Goal: Communication & Community: Ask a question

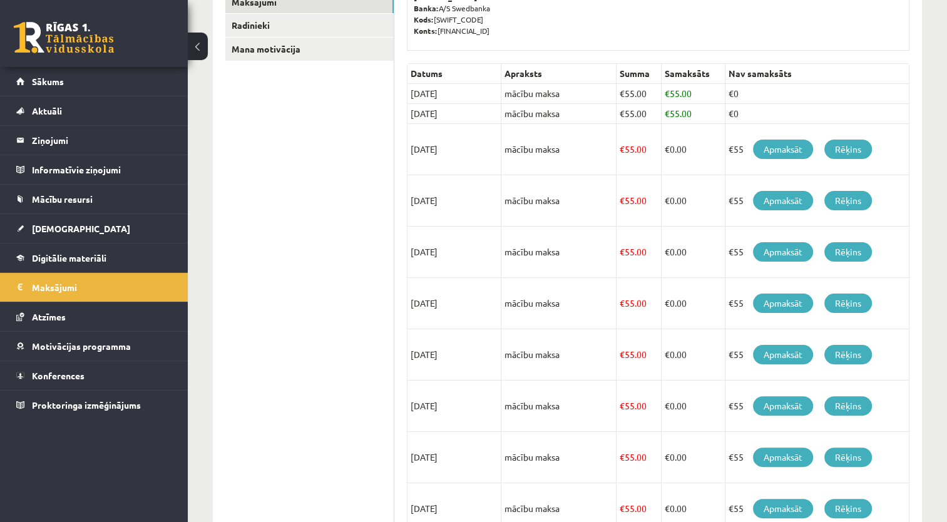
scroll to position [262, 0]
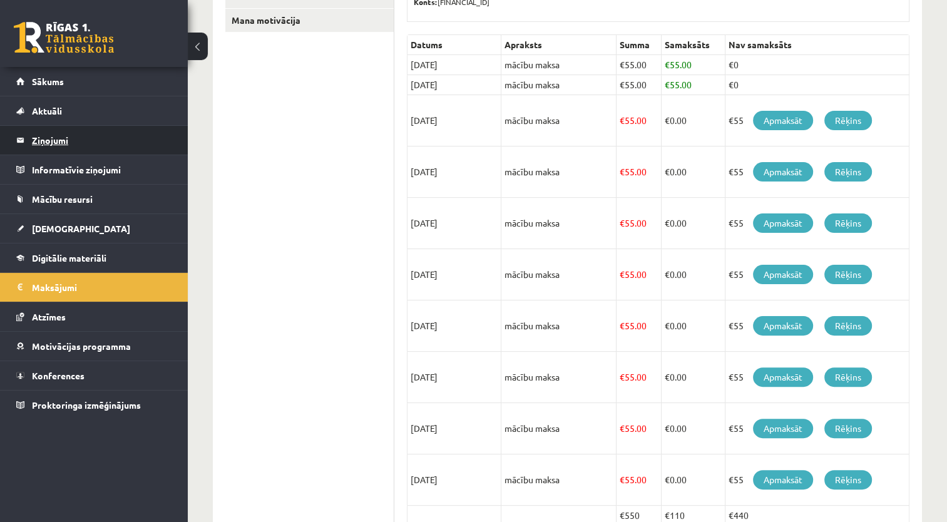
click at [122, 143] on legend "Ziņojumi 0" at bounding box center [102, 140] width 140 height 29
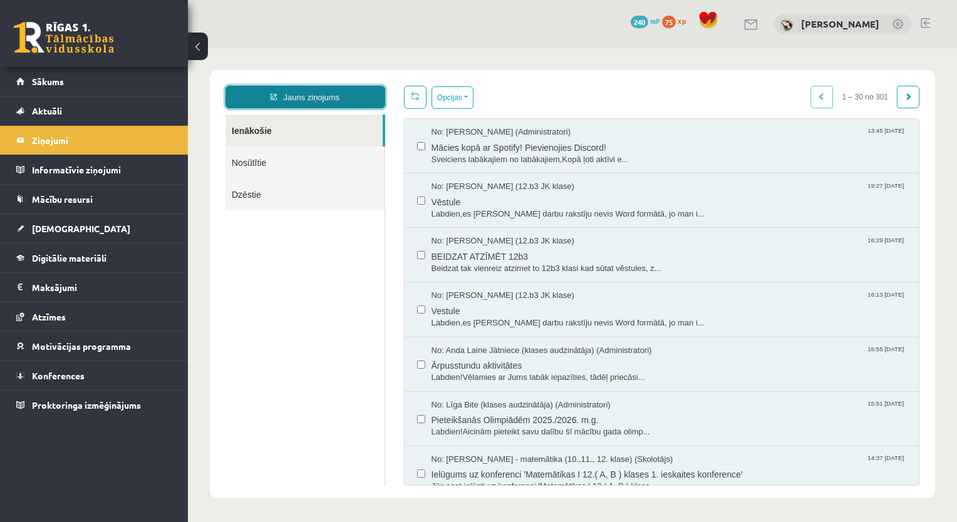
click at [324, 98] on link "Jauns ziņojums" at bounding box center [305, 97] width 160 height 23
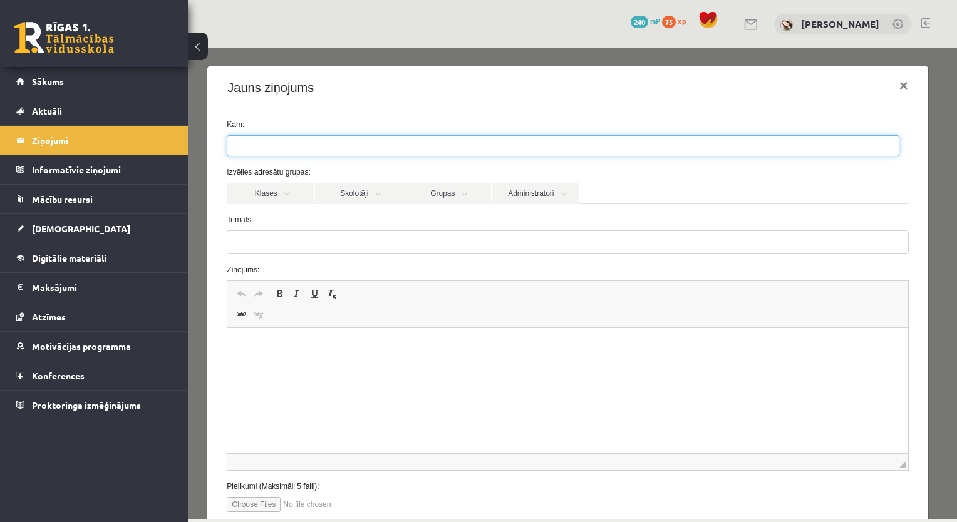
click at [299, 144] on ul at bounding box center [562, 146] width 671 height 20
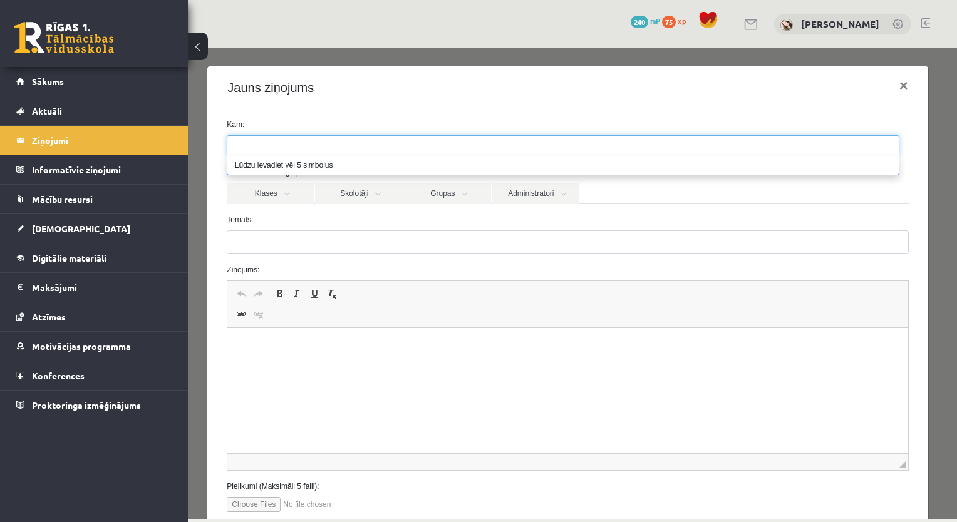
type input "*"
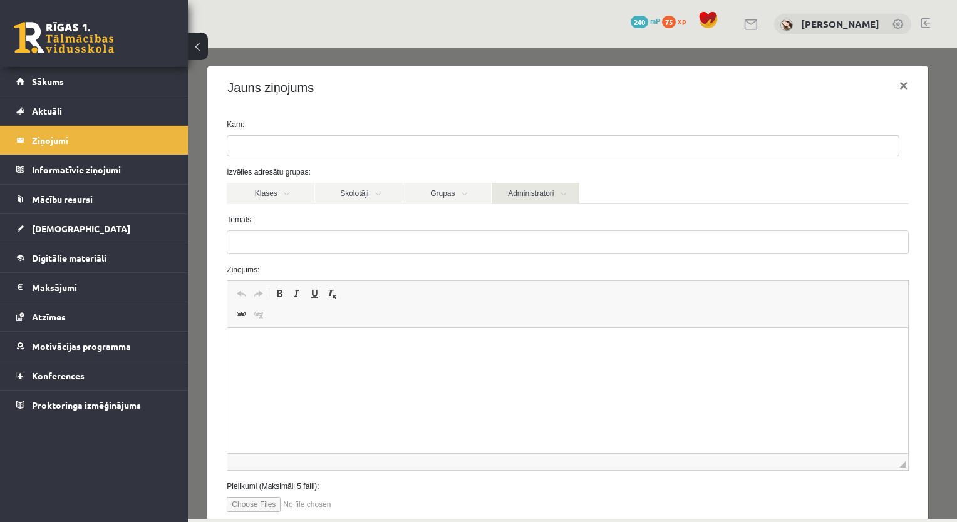
click at [528, 187] on link "Administratori" at bounding box center [536, 193] width 88 height 21
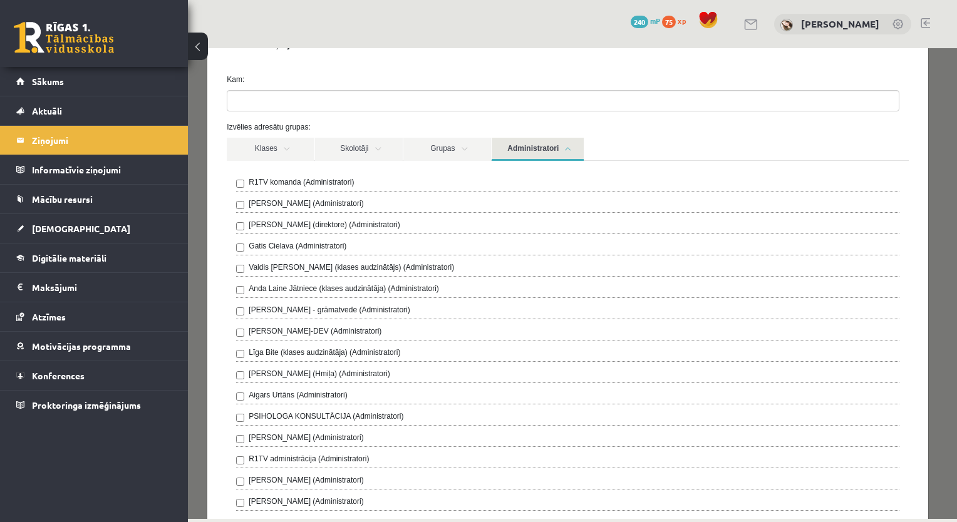
scroll to position [43, 0]
click at [412, 183] on div "R1TV komanda (Administratori)" at bounding box center [567, 185] width 663 height 15
click at [289, 185] on label "R1TV komanda (Administratori)" at bounding box center [301, 183] width 105 height 11
click at [365, 154] on link "Skolotāji" at bounding box center [359, 151] width 88 height 23
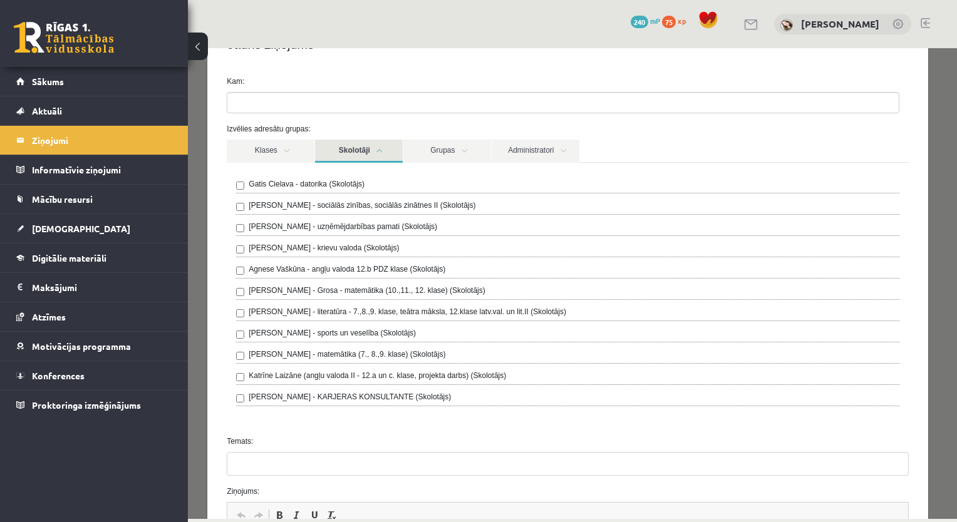
click at [358, 266] on label "Agnese Vaškūna - angļu valoda 12.b PDZ klase (Skolotājs)" at bounding box center [347, 269] width 197 height 11
click at [358, 290] on label "Laima Tukāne - Grosa - matemātika (10.,11., 12. klase) (Skolotājs)" at bounding box center [367, 290] width 236 height 11
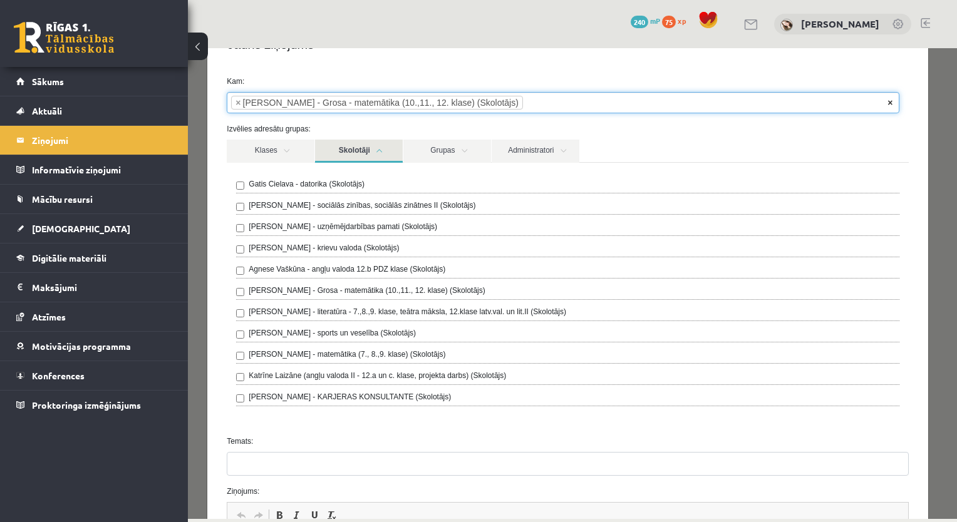
click at [887, 103] on span "×" at bounding box center [889, 102] width 5 height 13
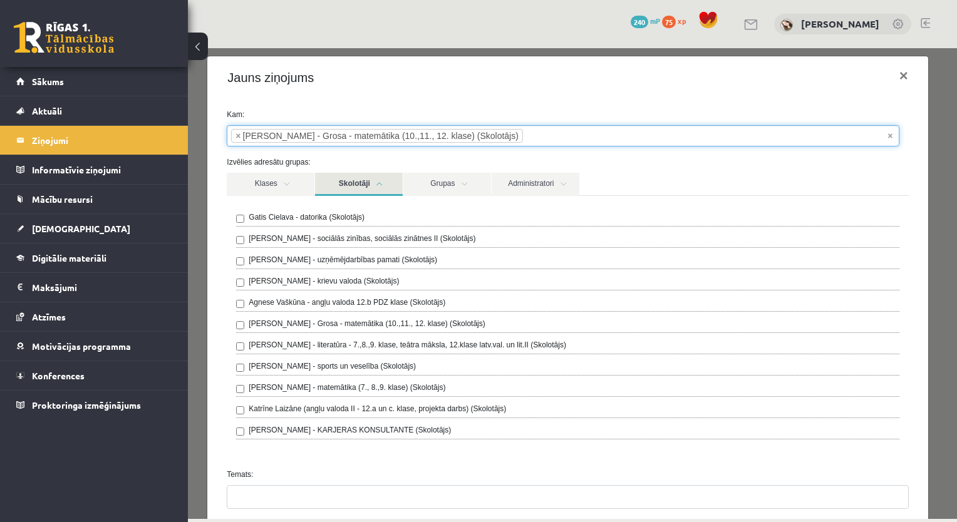
scroll to position [9, 0]
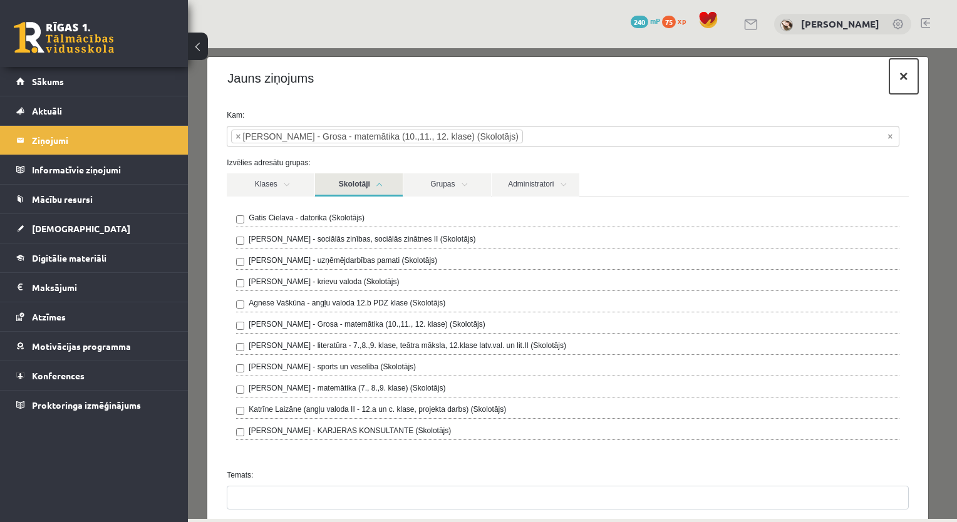
click at [892, 81] on button "×" at bounding box center [903, 76] width 29 height 35
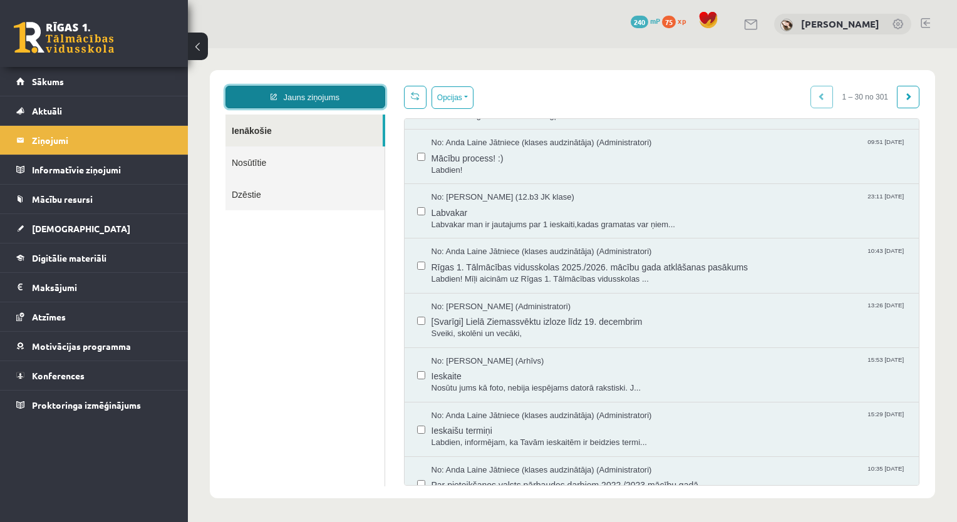
scroll to position [485, 0]
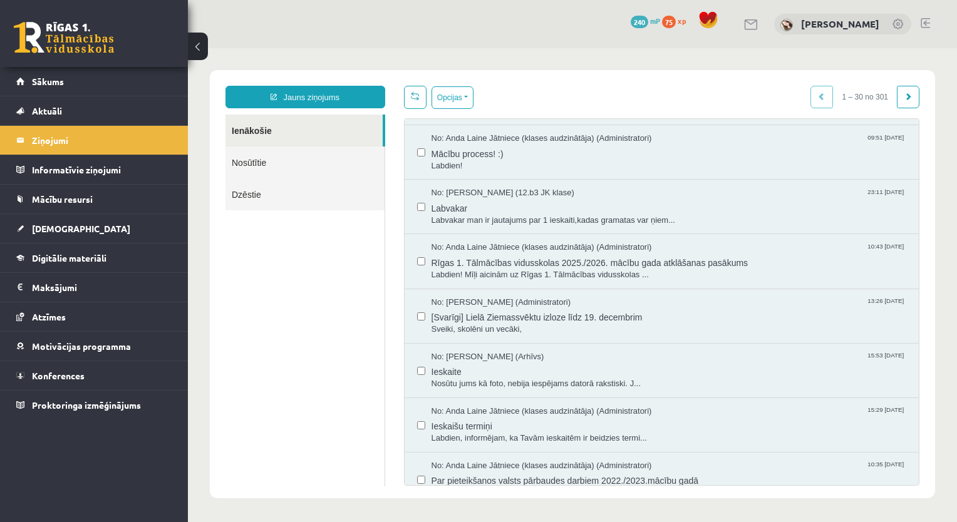
click at [911, 286] on div "Opcijas Atzīmēt visus ziņojumus Atcelt izvēlētos Atzīmēt visus kā lasītus Atzīm…" at bounding box center [662, 286] width 535 height 400
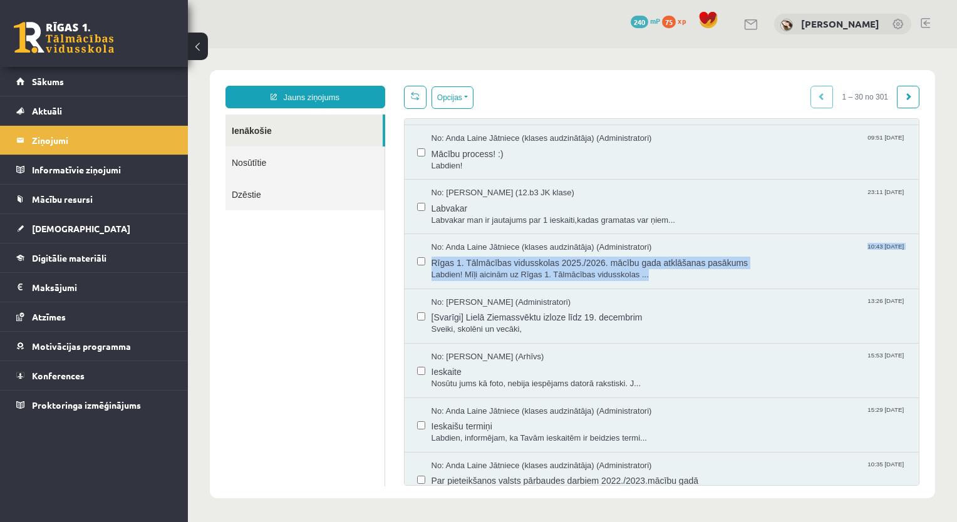
drag, startPoint x: 911, startPoint y: 286, endPoint x: 909, endPoint y: 249, distance: 37.0
click at [909, 249] on div "Opcijas Atzīmēt visus ziņojumus Atcelt izvēlētos Atzīmēt visus kā lasītus Atzīm…" at bounding box center [662, 286] width 535 height 400
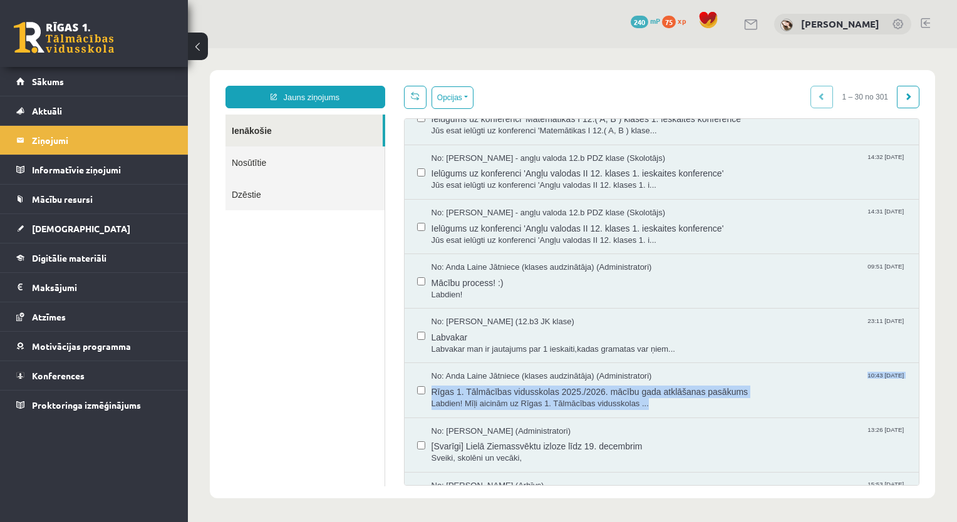
scroll to position [0, 0]
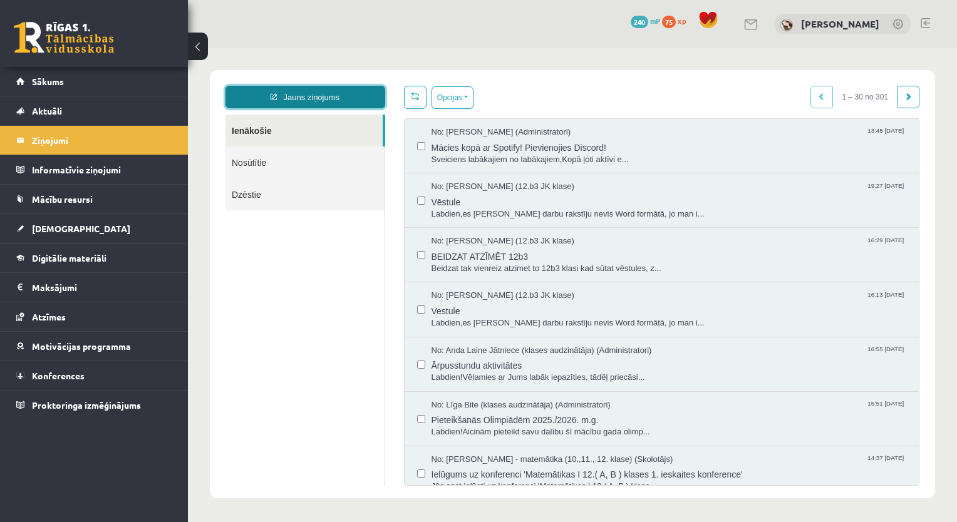
click at [311, 93] on link "Jauns ziņojums" at bounding box center [305, 97] width 160 height 23
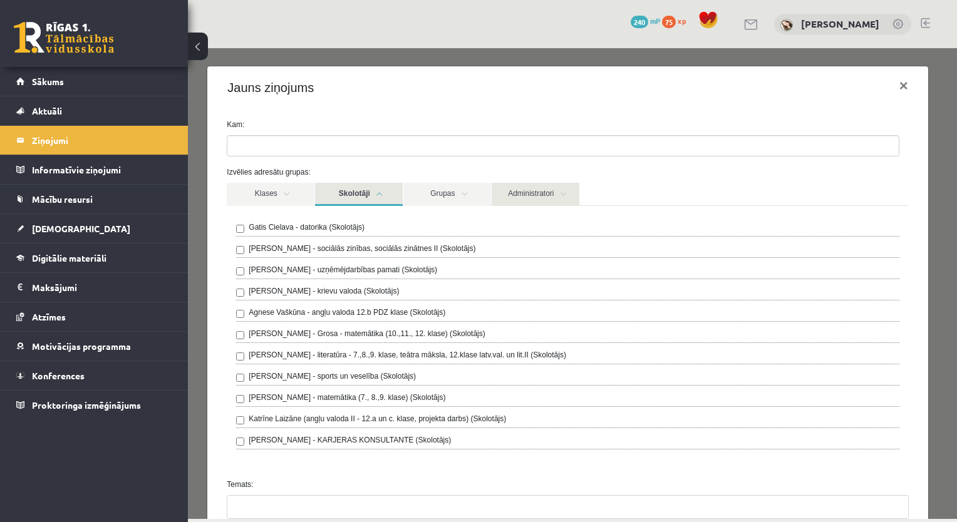
click at [552, 191] on link "Administratori" at bounding box center [536, 194] width 88 height 23
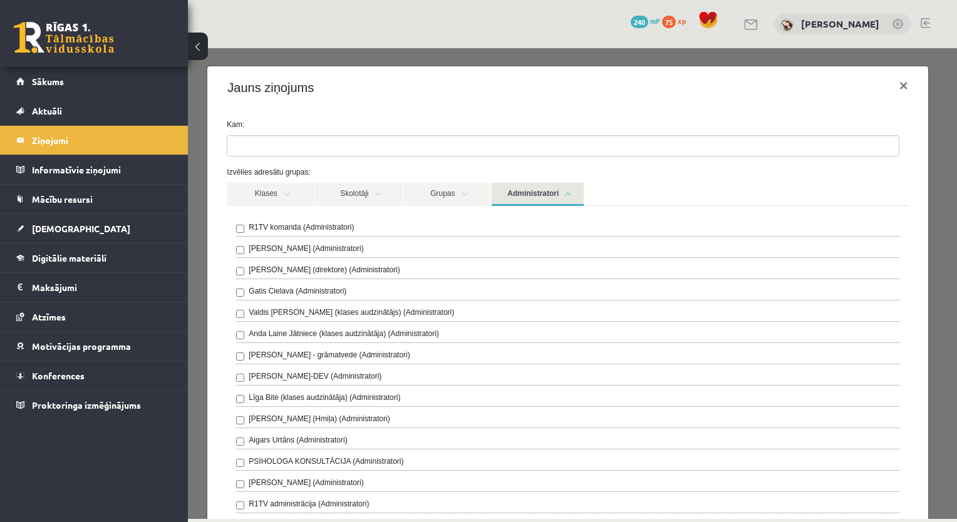
click at [308, 336] on label "Anda Laine Jātniece (klases audzinātāja) (Administratori)" at bounding box center [344, 333] width 190 height 11
click at [526, 194] on link "Administratori" at bounding box center [538, 194] width 92 height 23
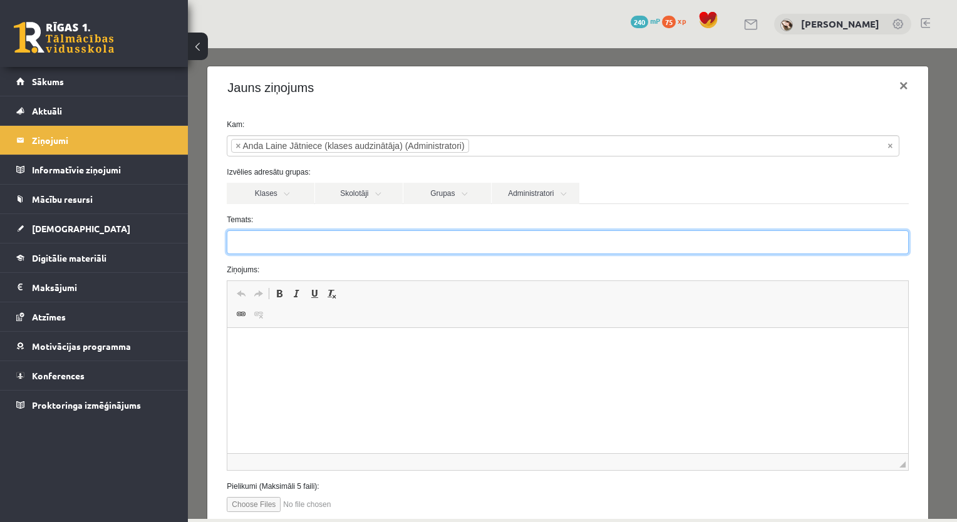
click at [416, 237] on input "Temats:" at bounding box center [567, 242] width 681 height 24
type input "*"
type input "**********"
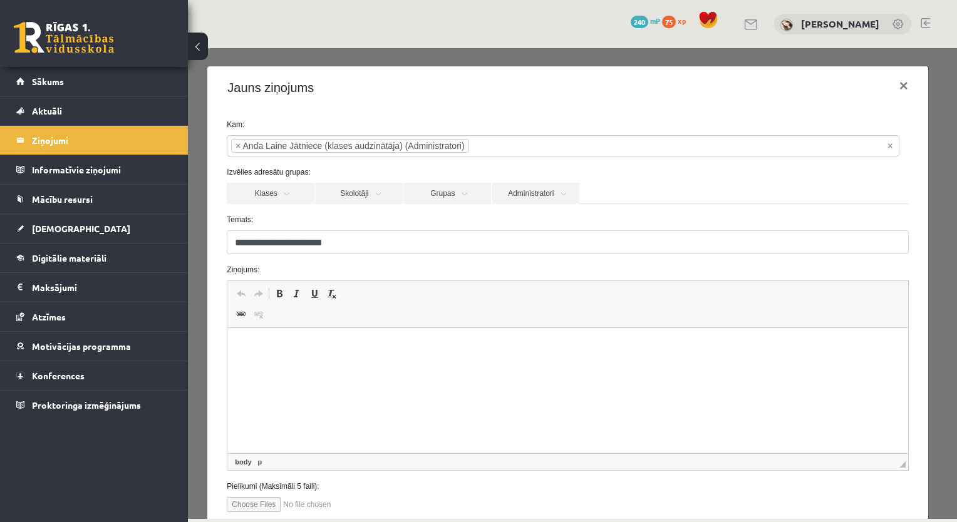
click at [384, 366] on html at bounding box center [567, 347] width 680 height 38
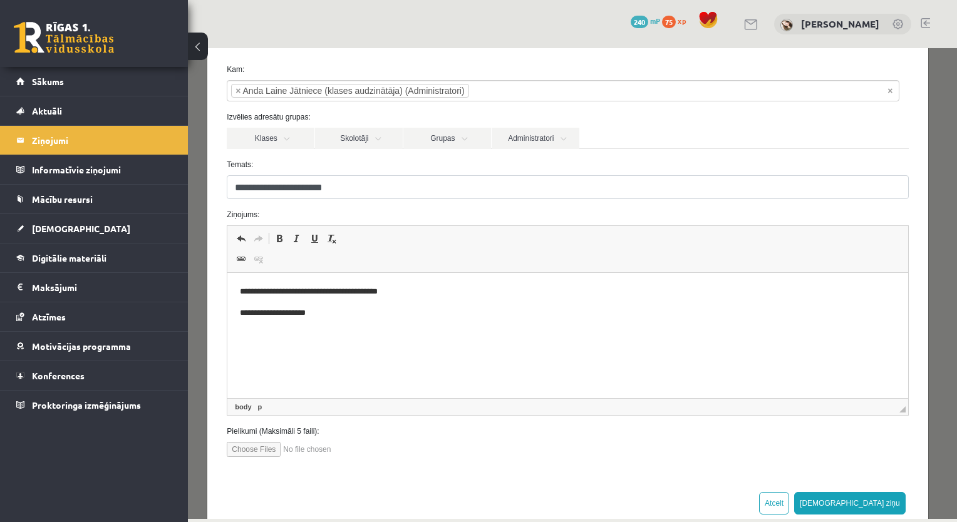
scroll to position [81, 0]
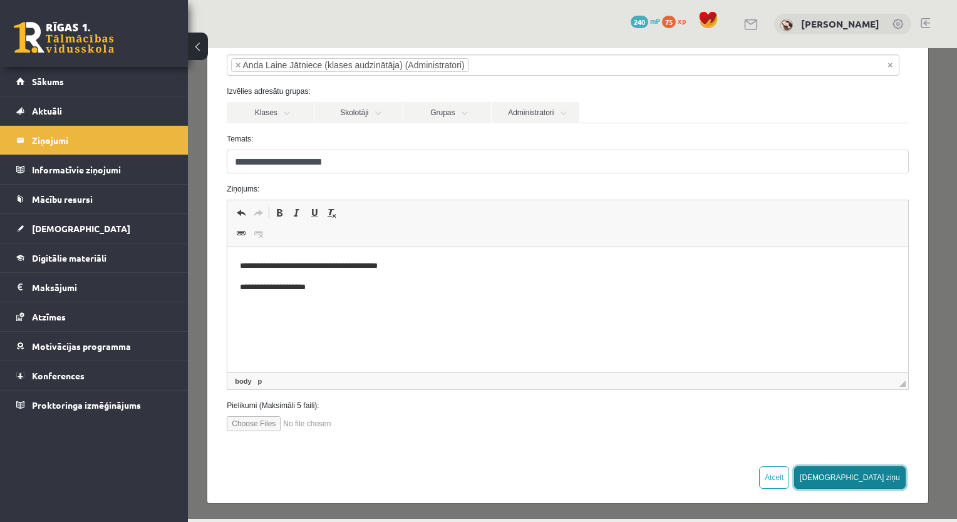
click at [874, 478] on button "Sūtīt ziņu" at bounding box center [849, 478] width 111 height 23
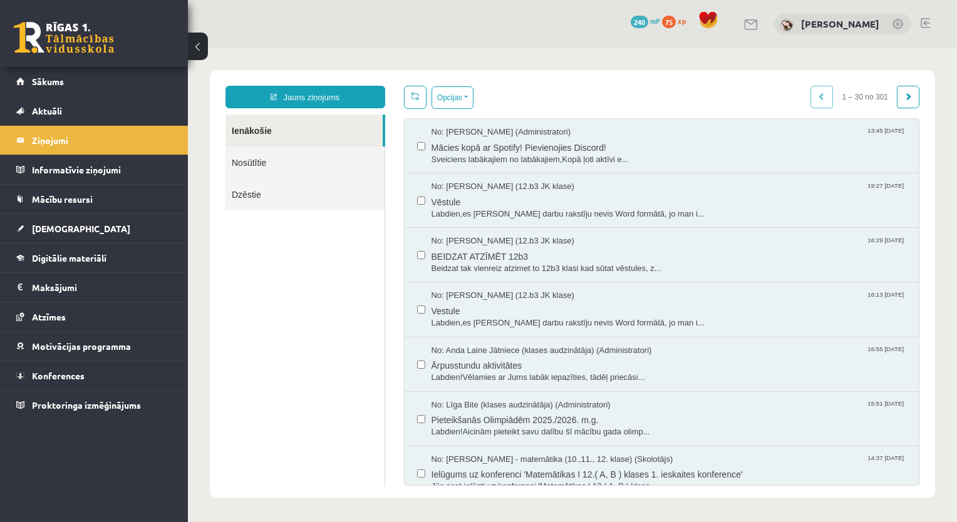
scroll to position [0, 0]
click at [308, 152] on link "Nosūtītie" at bounding box center [304, 163] width 159 height 32
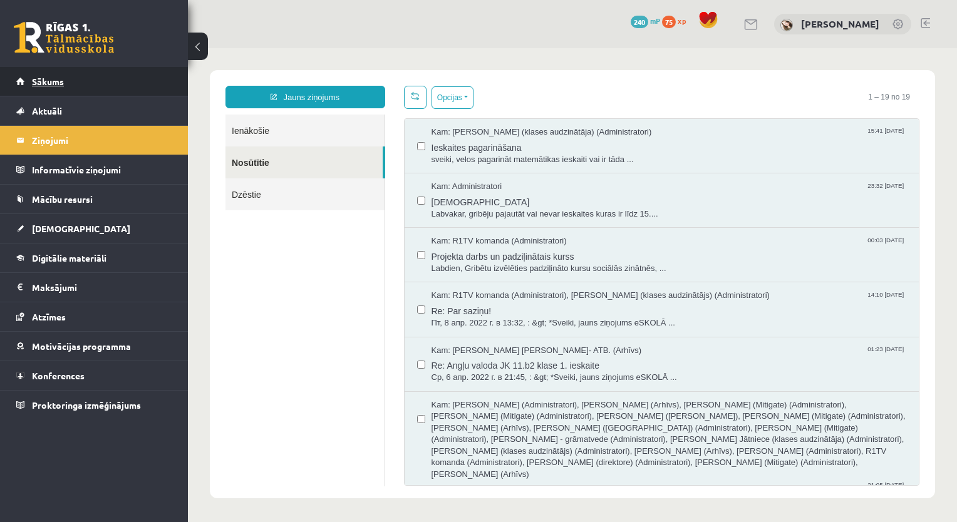
click at [78, 90] on link "Sākums" at bounding box center [94, 81] width 156 height 29
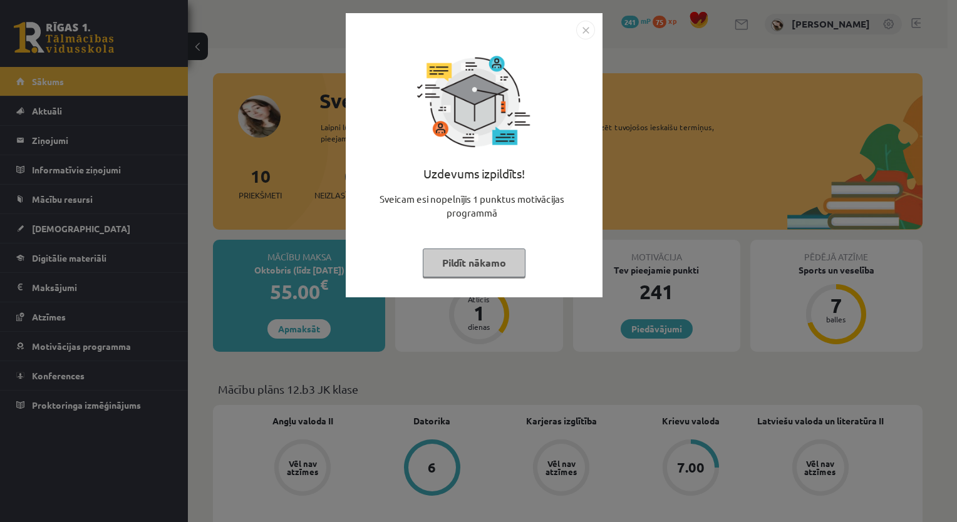
click at [487, 264] on button "Pildīt nākamo" at bounding box center [474, 263] width 103 height 29
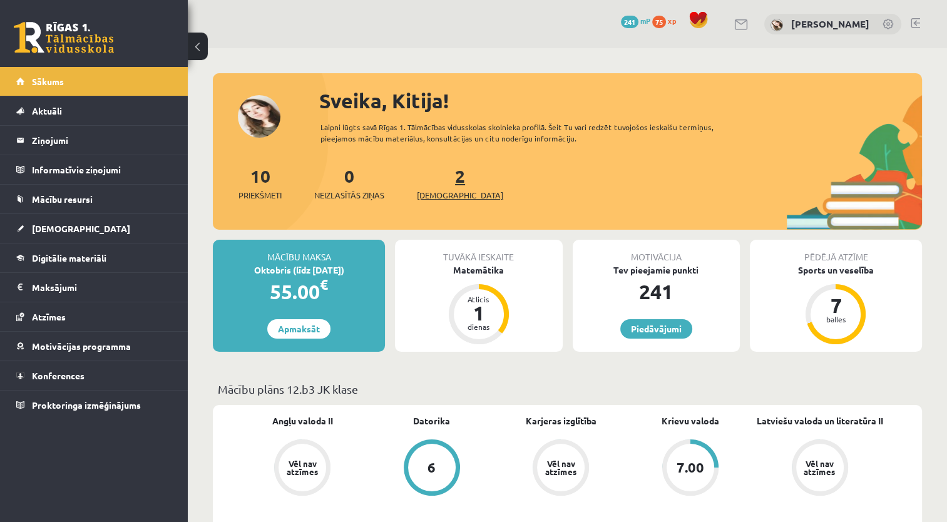
click at [438, 192] on span "[DEMOGRAPHIC_DATA]" at bounding box center [460, 195] width 86 height 13
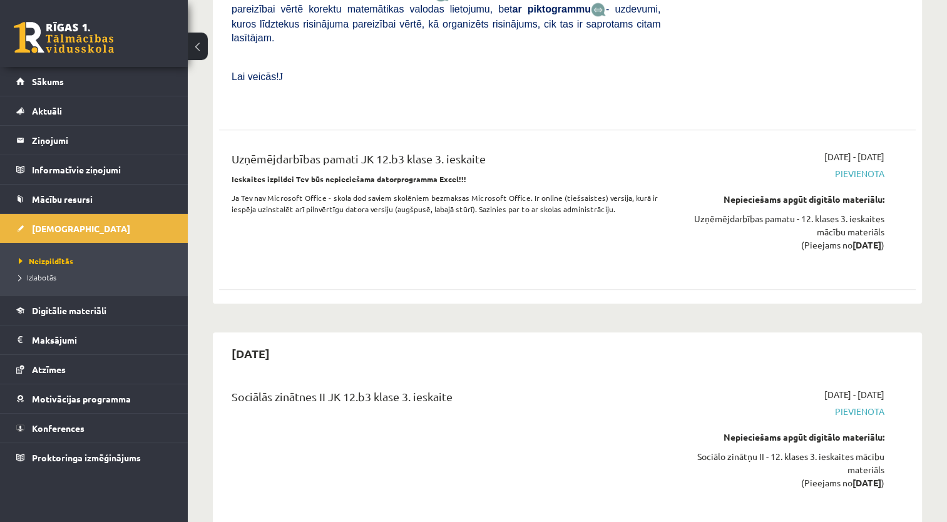
scroll to position [6853, 0]
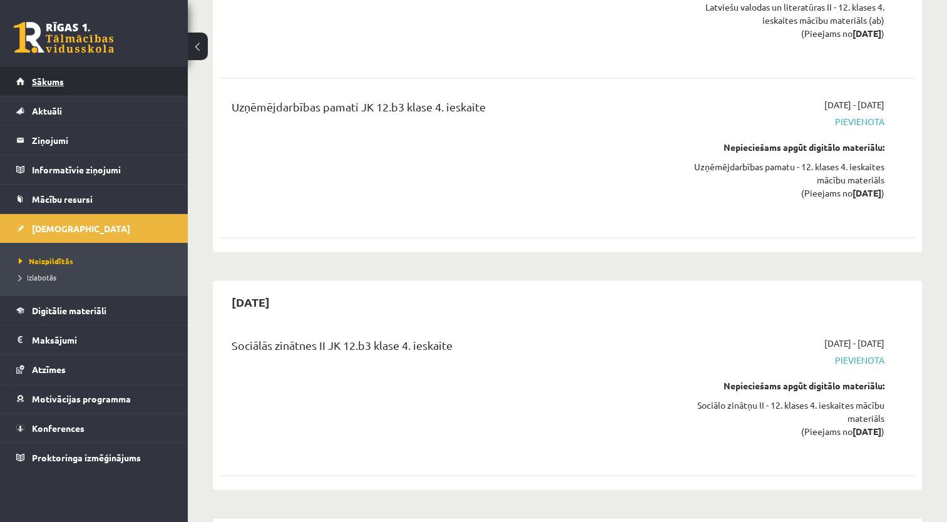
click at [116, 75] on link "Sākums" at bounding box center [94, 81] width 156 height 29
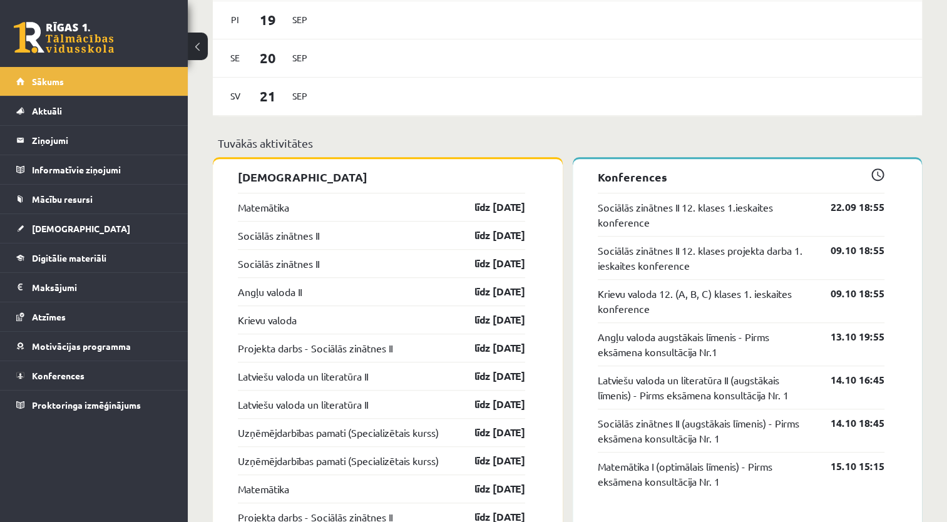
scroll to position [885, 0]
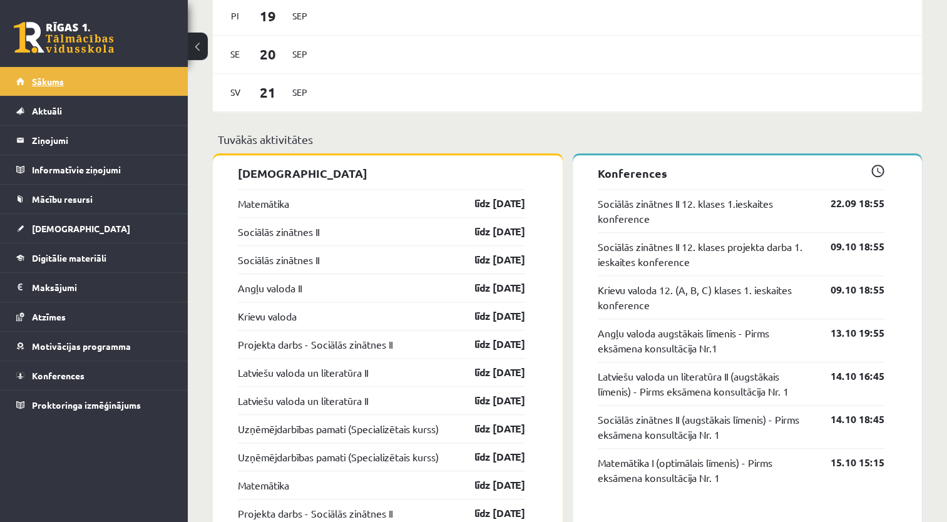
click at [47, 95] on link "Sākums" at bounding box center [94, 81] width 156 height 29
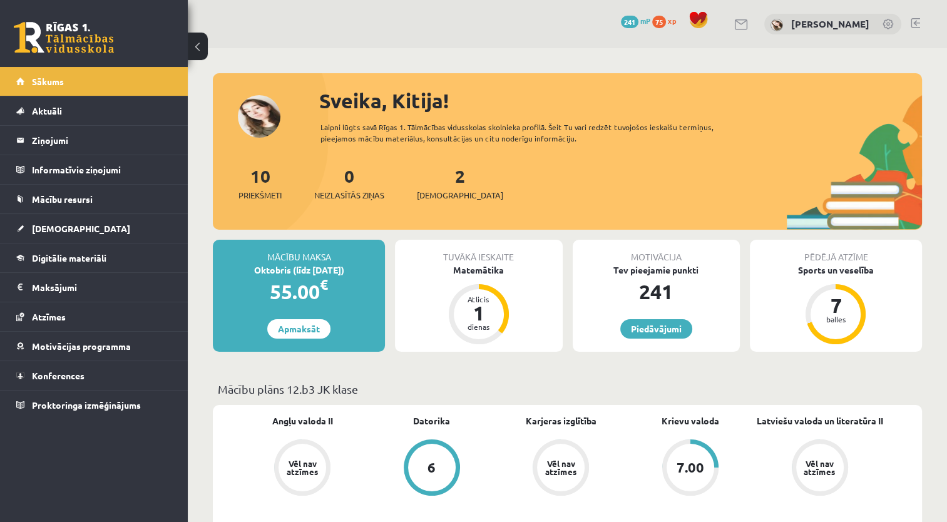
click at [916, 24] on link at bounding box center [915, 23] width 9 height 10
